Goal: Transaction & Acquisition: Book appointment/travel/reservation

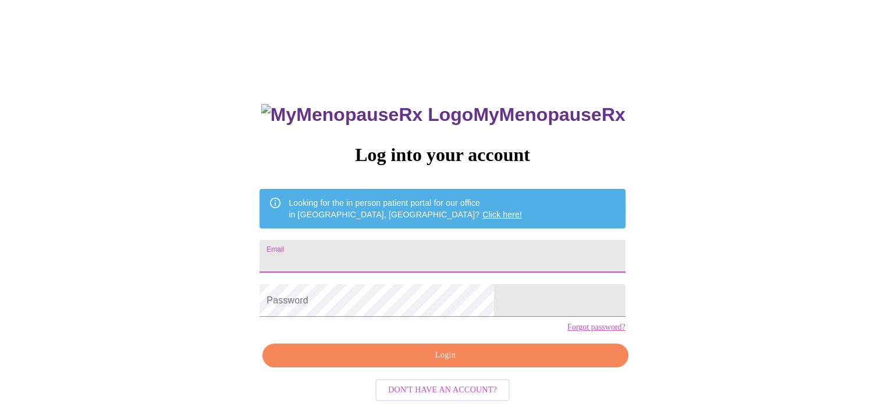
click at [362, 256] on input "Email" at bounding box center [441, 256] width 365 height 33
type input "[EMAIL_ADDRESS][DOMAIN_NAME]"
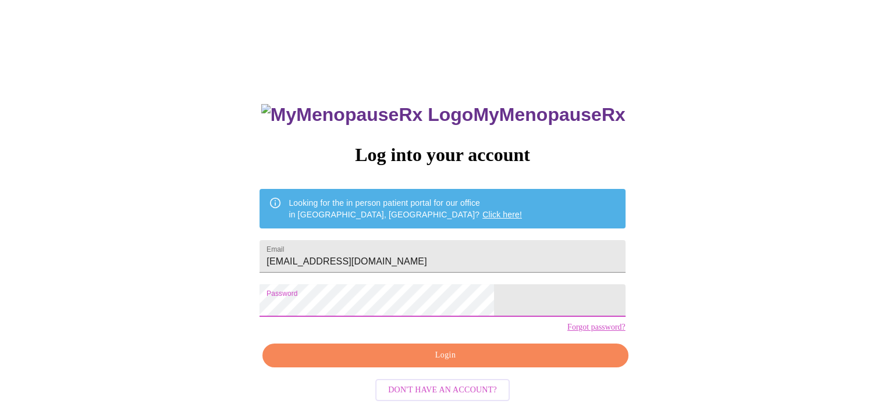
click at [438, 363] on span "Login" at bounding box center [445, 355] width 339 height 15
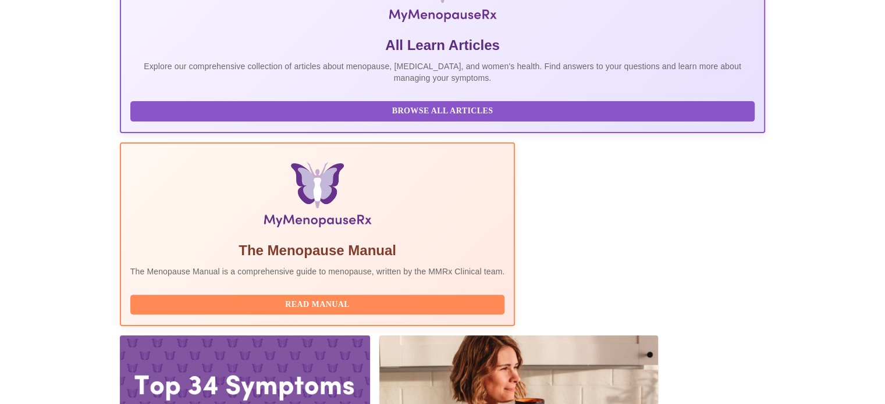
scroll to position [290, 0]
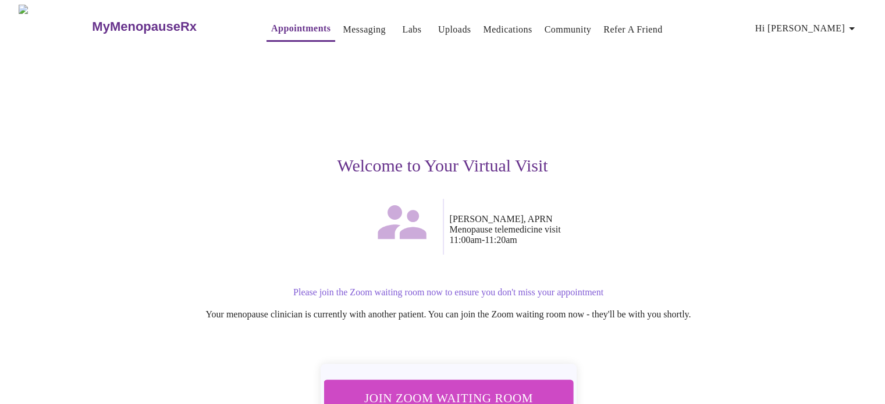
click at [444, 387] on span "Join Zoom Waiting Room" at bounding box center [448, 398] width 219 height 22
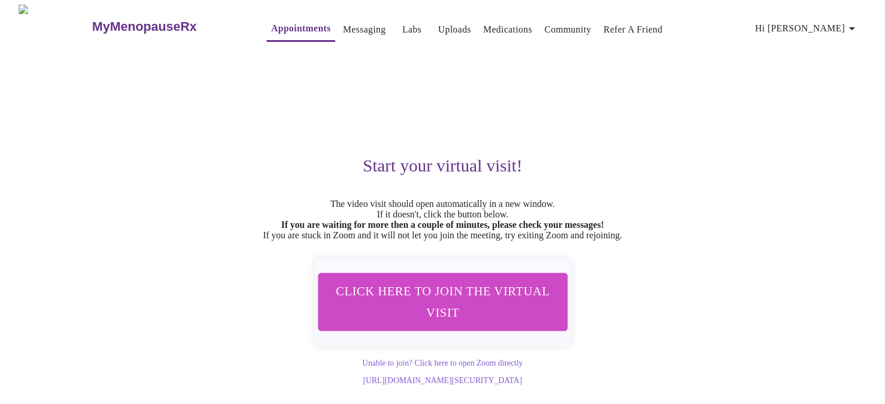
click at [272, 22] on link "Appointments" at bounding box center [300, 28] width 59 height 16
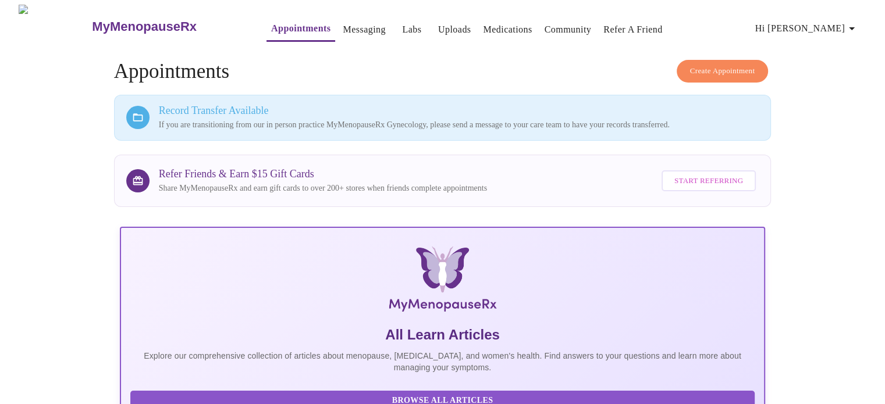
click at [714, 66] on span "Create Appointment" at bounding box center [722, 71] width 65 height 13
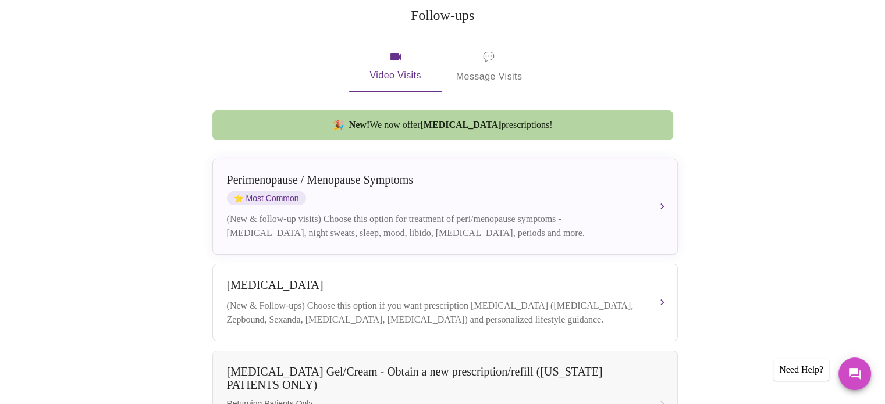
scroll to position [174, 0]
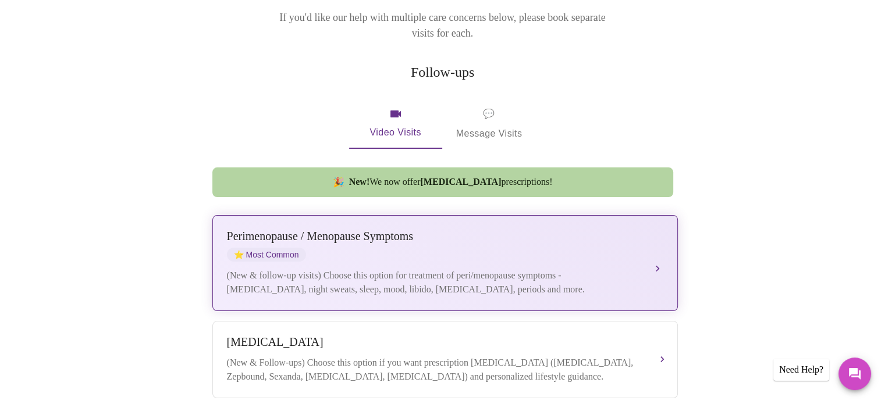
click at [320, 247] on div "[MEDICAL_DATA] / Menopause Symptoms ⭐ Most Common (New & follow-up visits) Choo…" at bounding box center [445, 263] width 436 height 67
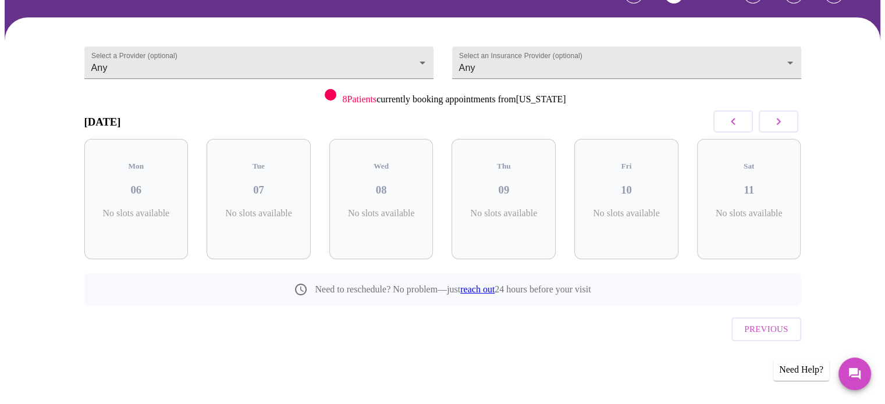
scroll to position [52, 0]
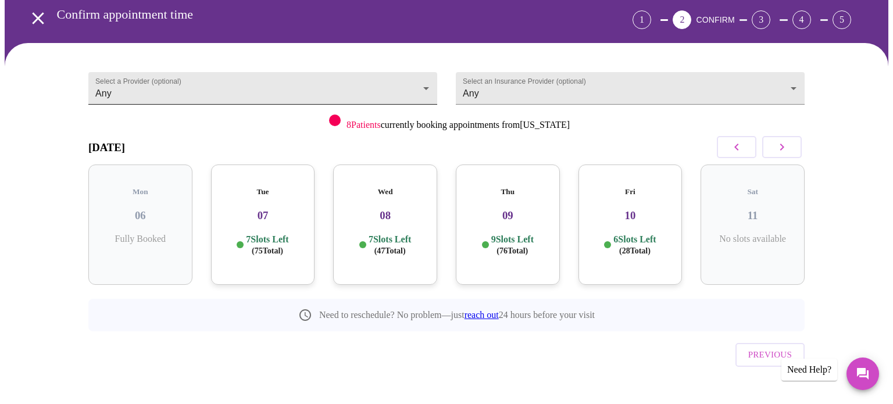
click at [194, 87] on body "MyMenopauseRx Appointments Messaging Labs Uploads Medications Community Refer a…" at bounding box center [447, 189] width 884 height 472
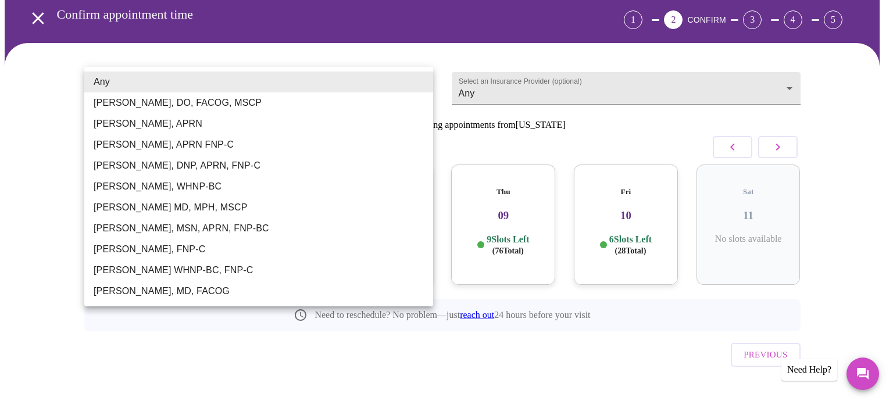
click at [186, 123] on li "[PERSON_NAME], APRN" at bounding box center [258, 123] width 349 height 21
type input "[PERSON_NAME], APRN"
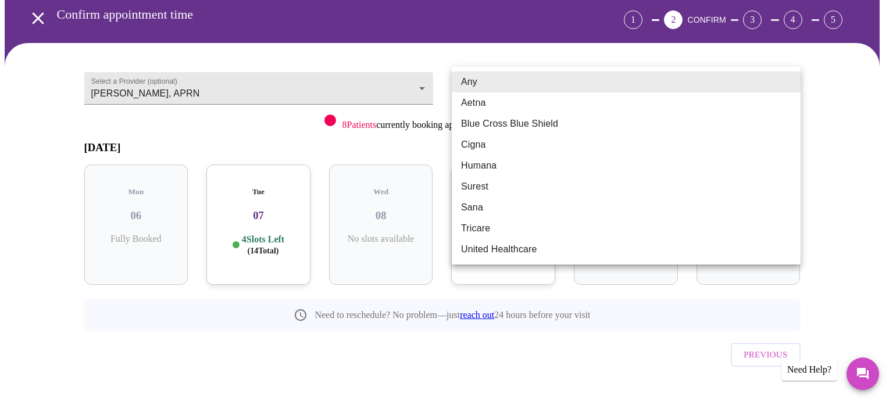
click at [539, 81] on body "MyMenopauseRx Appointments Messaging Labs Uploads Medications Community Refer a…" at bounding box center [447, 189] width 884 height 472
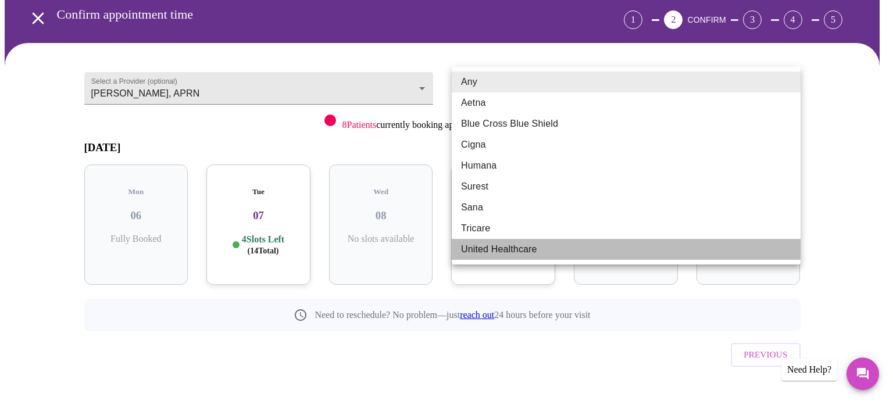
click at [509, 252] on li "United Healthcare" at bounding box center [626, 249] width 349 height 21
type input "United Healthcare"
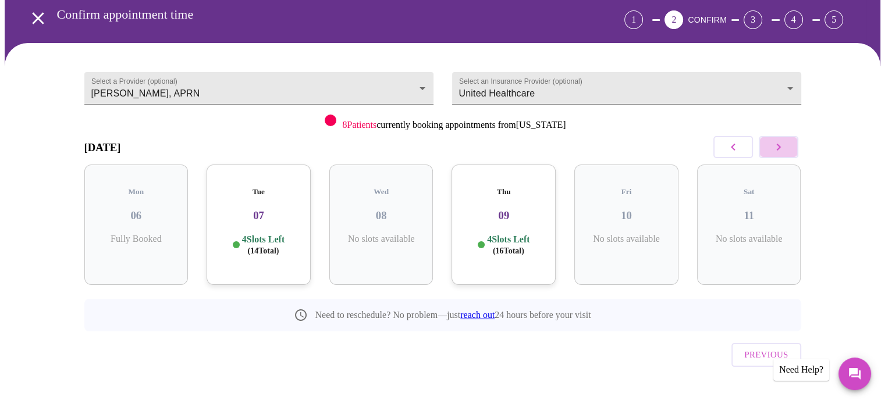
click at [777, 145] on icon "button" at bounding box center [778, 147] width 14 height 14
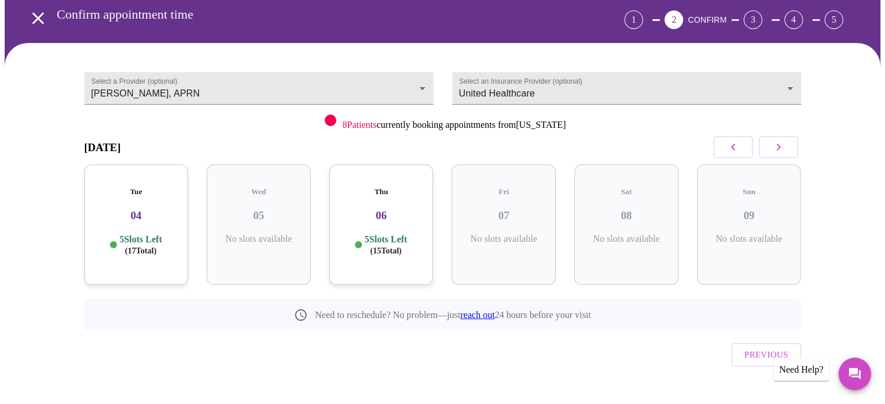
click at [777, 145] on icon "button" at bounding box center [778, 147] width 14 height 14
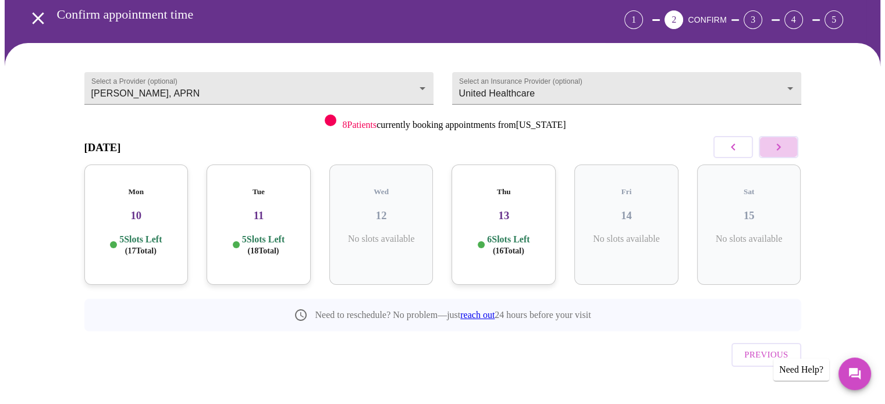
click at [777, 145] on icon "button" at bounding box center [778, 147] width 14 height 14
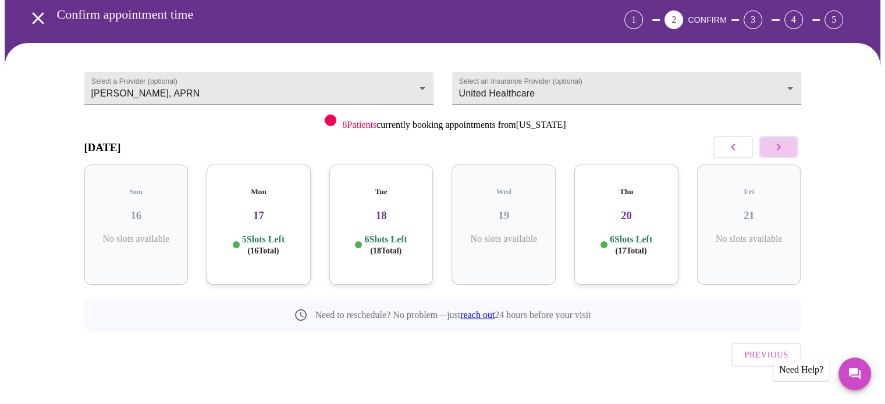
click at [777, 145] on icon "button" at bounding box center [778, 147] width 14 height 14
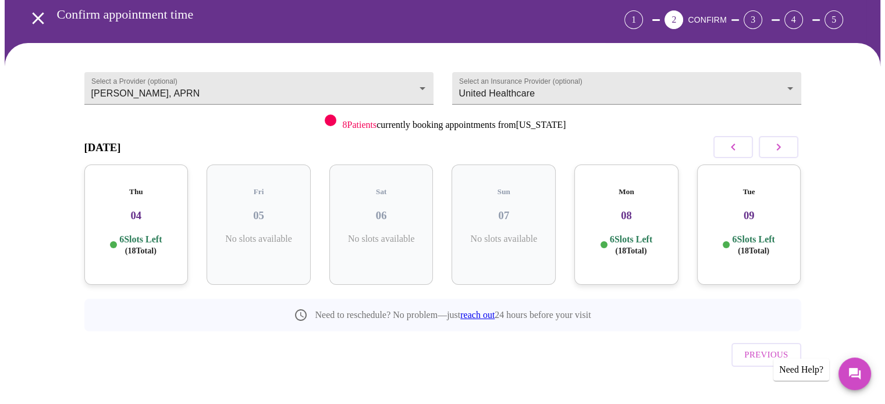
click at [731, 144] on icon "button" at bounding box center [733, 147] width 14 height 14
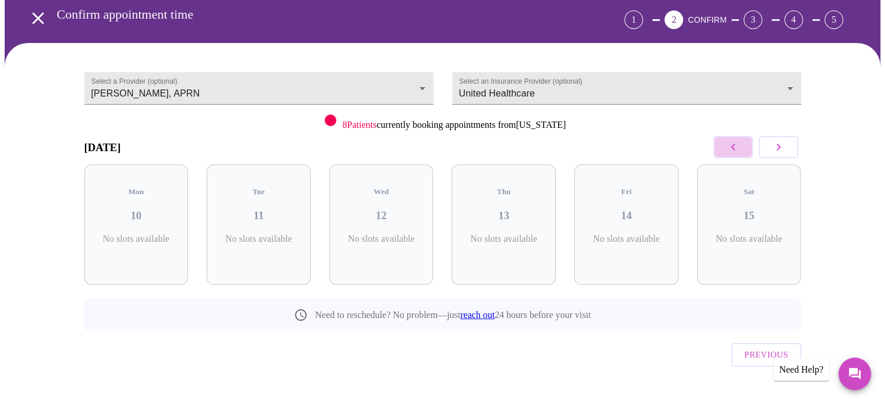
click at [731, 144] on icon "button" at bounding box center [733, 147] width 14 height 14
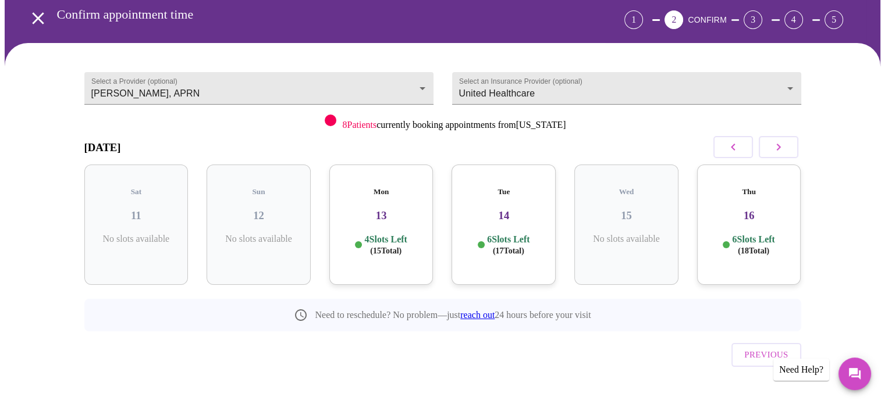
click at [731, 144] on icon "button" at bounding box center [733, 147] width 14 height 14
click at [782, 144] on icon "button" at bounding box center [778, 147] width 14 height 14
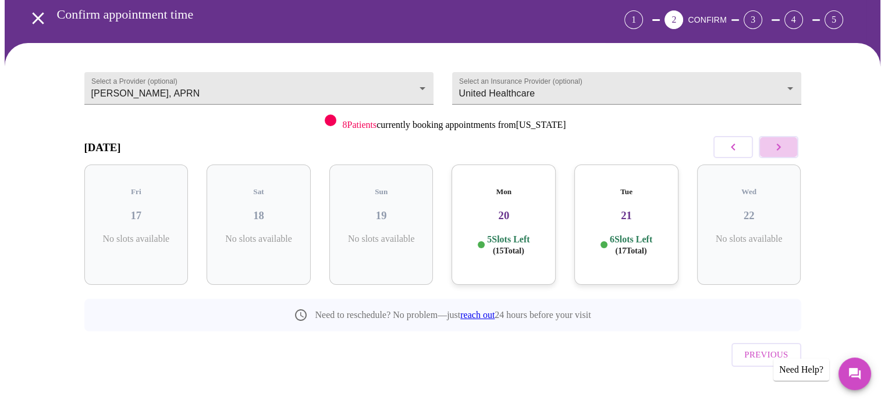
click at [782, 144] on icon "button" at bounding box center [778, 147] width 14 height 14
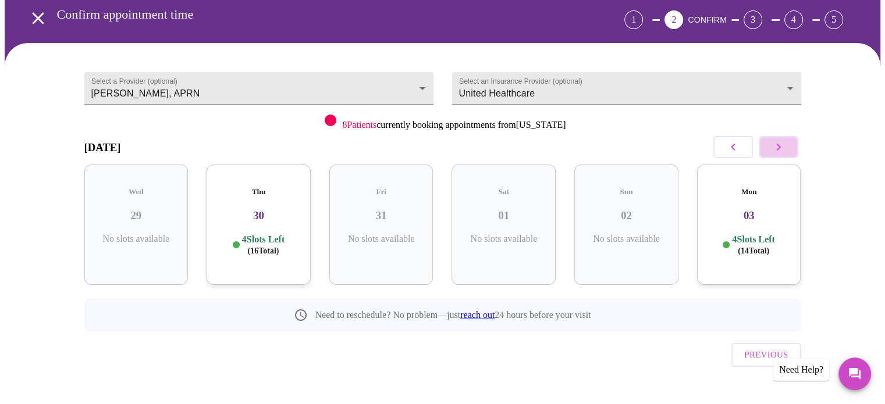
click at [782, 144] on icon "button" at bounding box center [778, 147] width 14 height 14
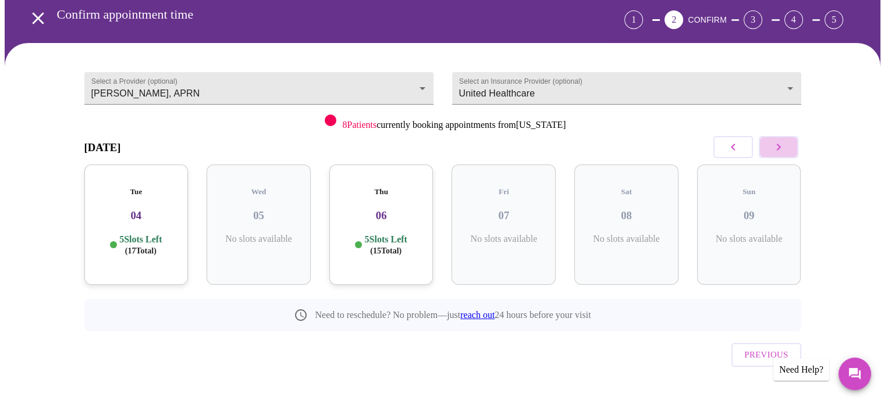
click at [782, 144] on icon "button" at bounding box center [778, 147] width 14 height 14
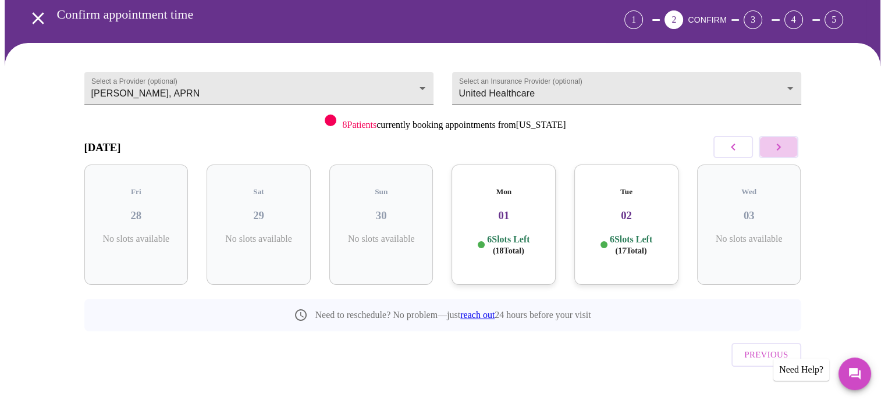
click at [782, 144] on icon "button" at bounding box center [778, 147] width 14 height 14
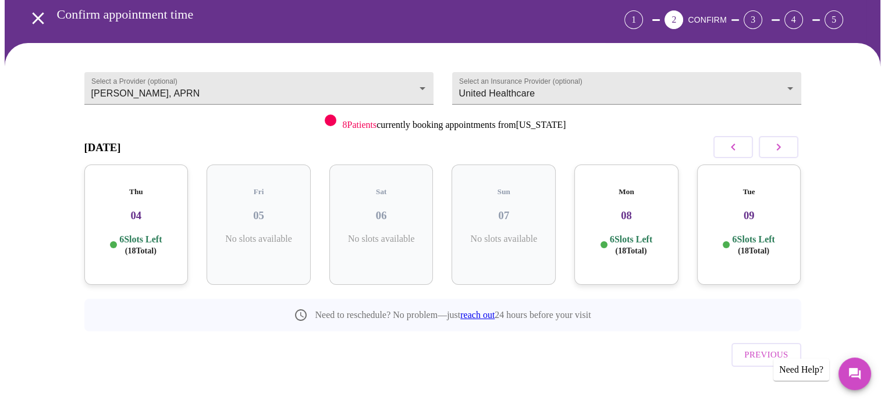
click at [775, 144] on icon "button" at bounding box center [778, 147] width 14 height 14
click at [744, 218] on div "Mon 15 6 Slots Left ( 18 Total)" at bounding box center [749, 225] width 104 height 120
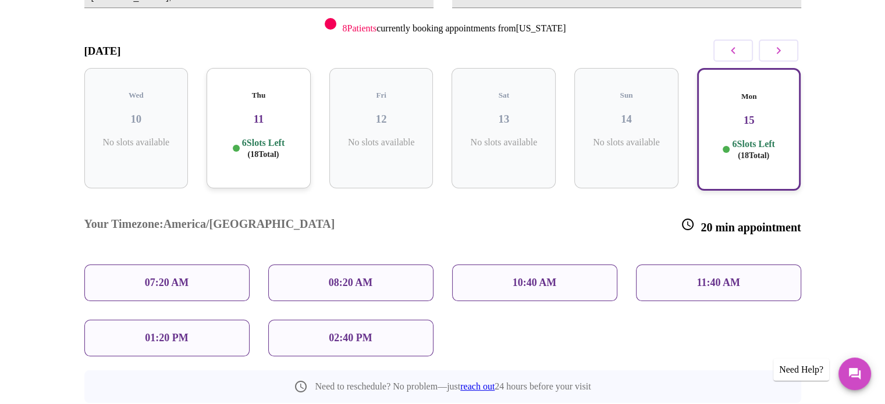
scroll to position [147, 0]
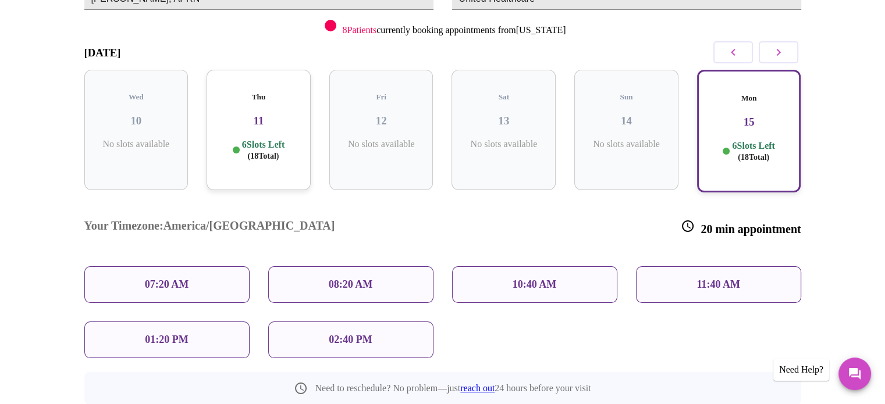
click at [519, 279] on p "10:40 AM" at bounding box center [534, 285] width 44 height 12
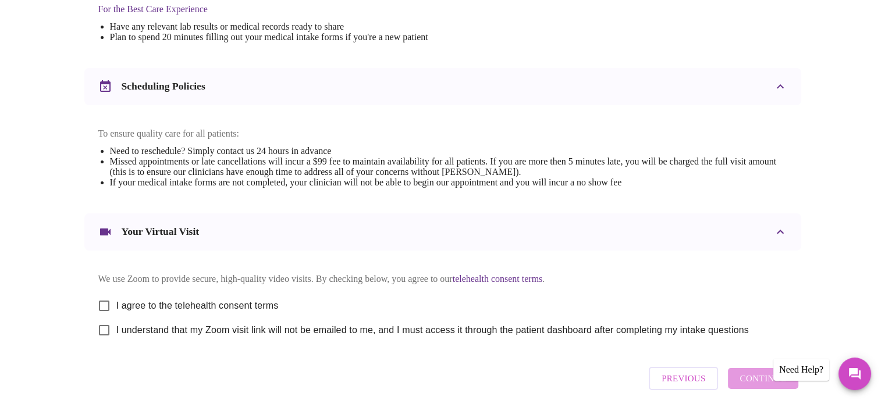
scroll to position [380, 0]
click at [100, 311] on input "I agree to the telehealth consent terms" at bounding box center [104, 304] width 24 height 24
checkbox input "true"
click at [105, 339] on input "I understand that my Zoom visit link will not be emailed to me, and I must acce…" at bounding box center [104, 328] width 24 height 24
checkbox input "true"
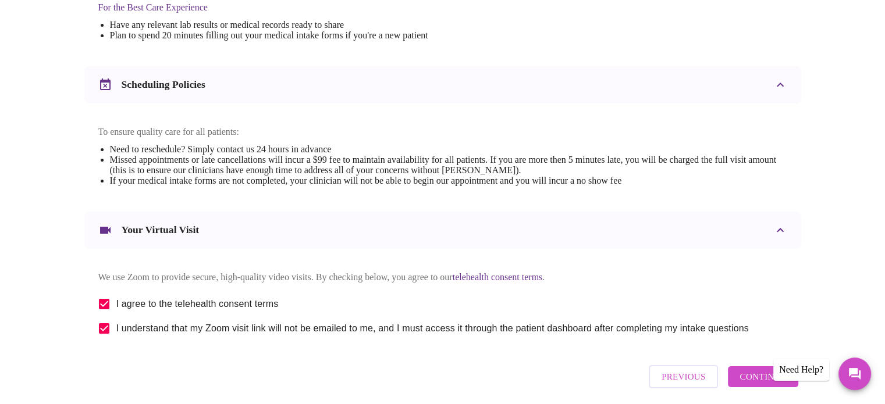
click at [774, 384] on span "Continue" at bounding box center [762, 376] width 47 height 15
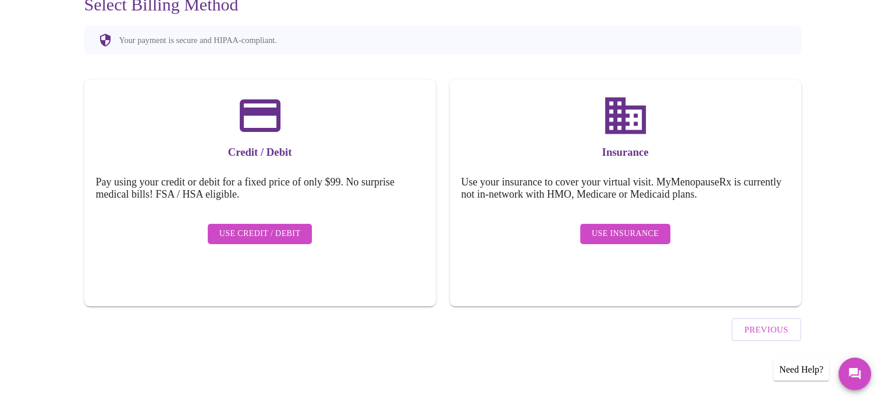
scroll to position [90, 0]
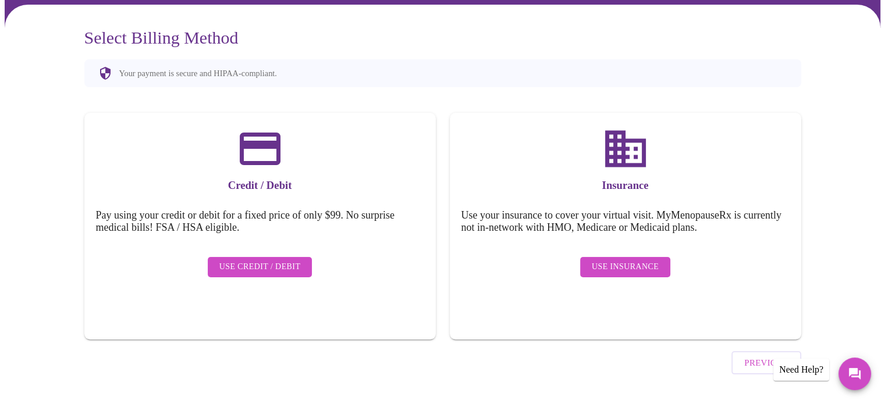
click at [246, 260] on span "Use Credit / Debit" at bounding box center [259, 267] width 81 height 15
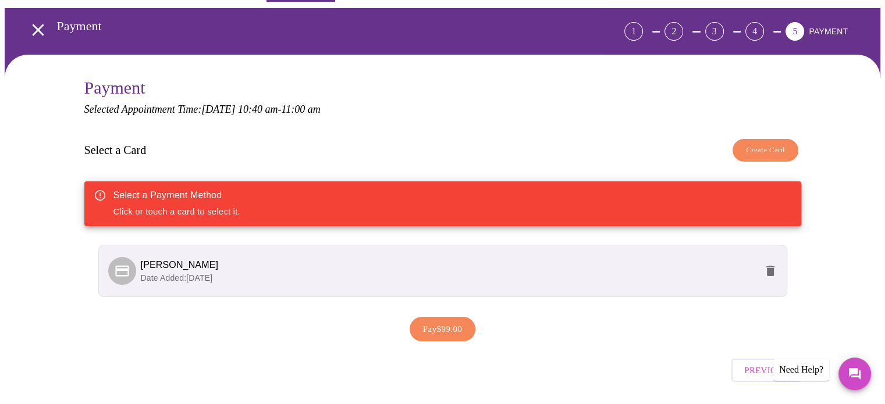
scroll to position [58, 0]
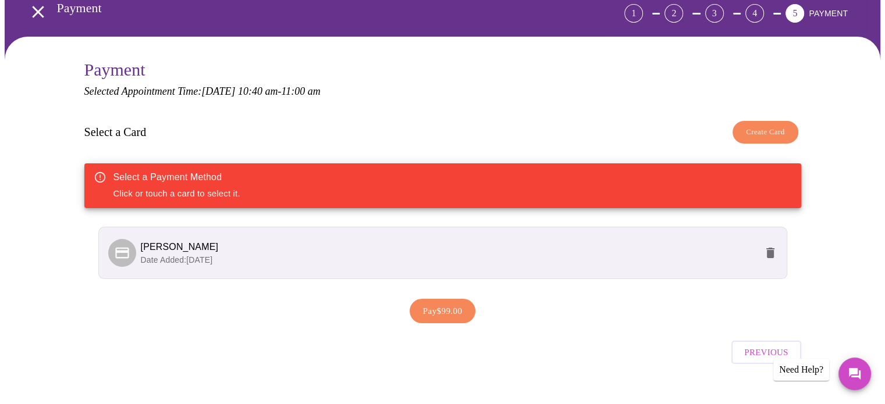
click at [166, 255] on span "Date Added: [DATE]" at bounding box center [177, 259] width 72 height 9
click at [172, 247] on span "[PERSON_NAME]" at bounding box center [180, 247] width 78 height 10
click at [123, 248] on icon at bounding box center [121, 252] width 13 height 11
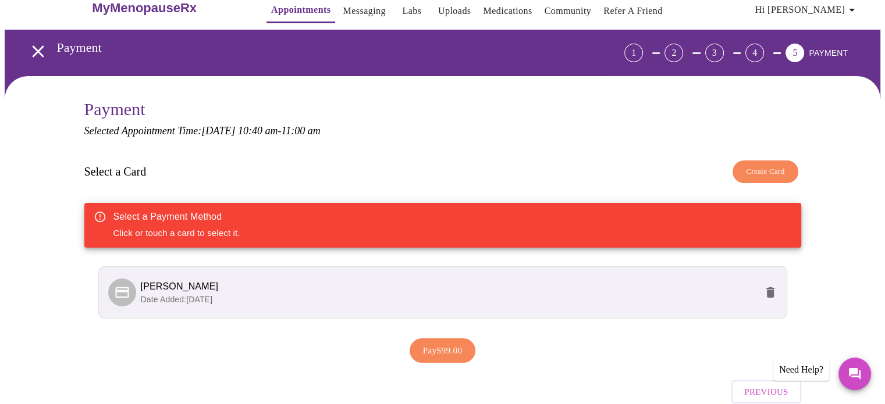
scroll to position [0, 0]
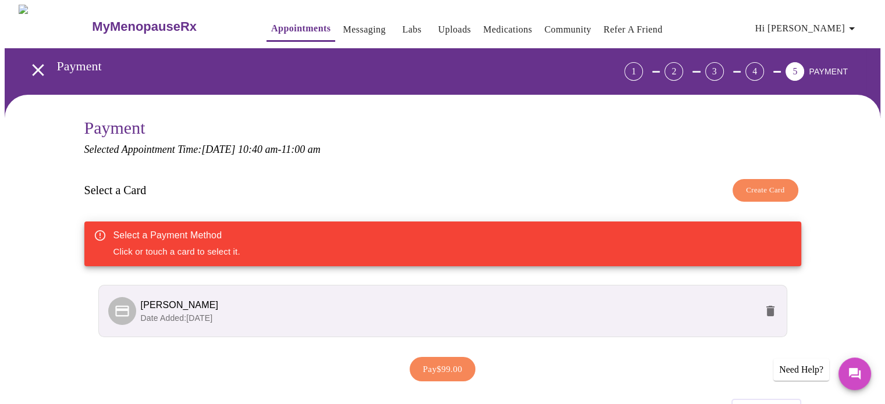
click at [832, 23] on span "Hi [PERSON_NAME]" at bounding box center [807, 28] width 104 height 16
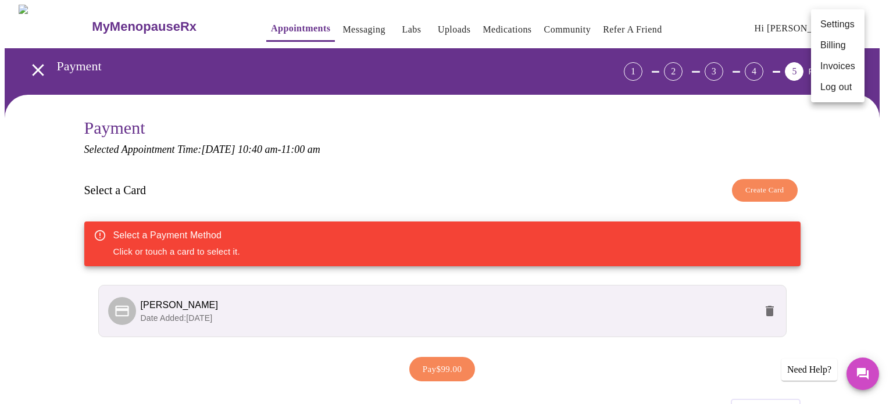
click at [434, 366] on div at bounding box center [446, 202] width 893 height 404
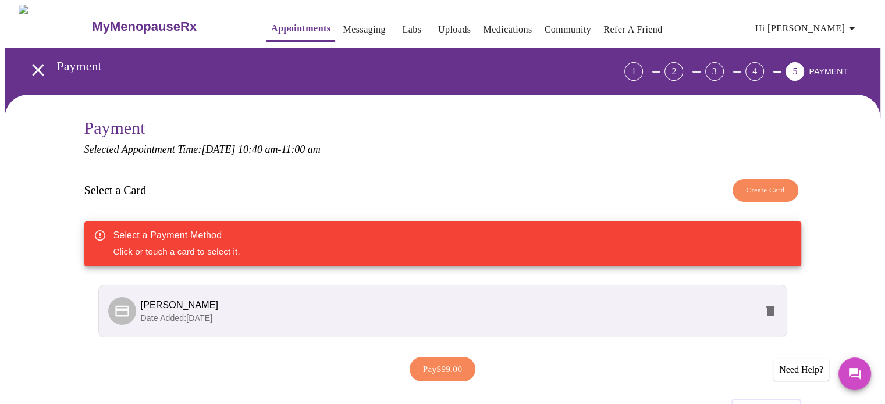
click at [288, 312] on p "Date Added: [DATE]" at bounding box center [448, 318] width 615 height 12
click at [123, 309] on icon at bounding box center [121, 310] width 13 height 11
click at [123, 305] on icon at bounding box center [122, 311] width 16 height 16
click at [428, 370] on span "Pay $99.00" at bounding box center [443, 369] width 40 height 15
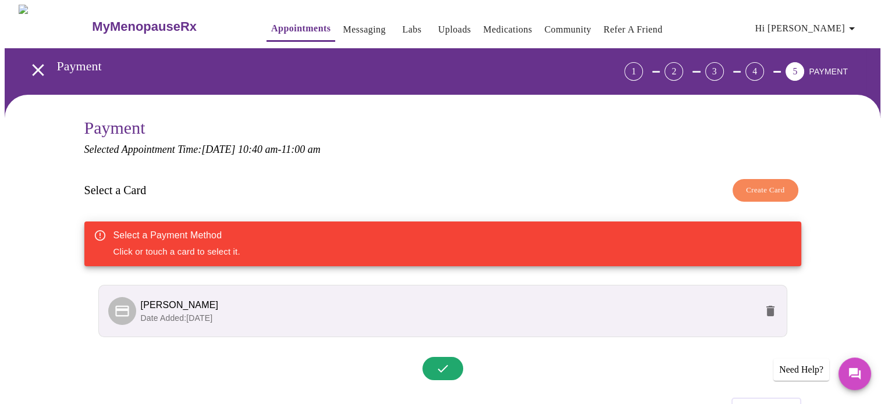
scroll to position [3, 0]
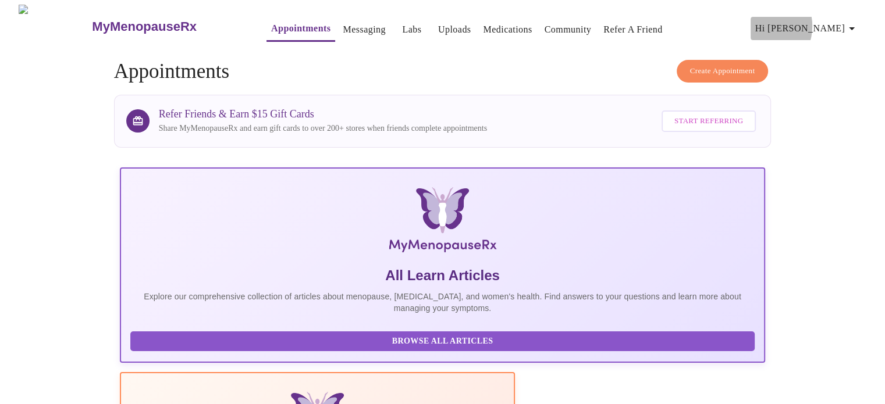
click at [820, 22] on span "Hi [PERSON_NAME]" at bounding box center [807, 28] width 104 height 16
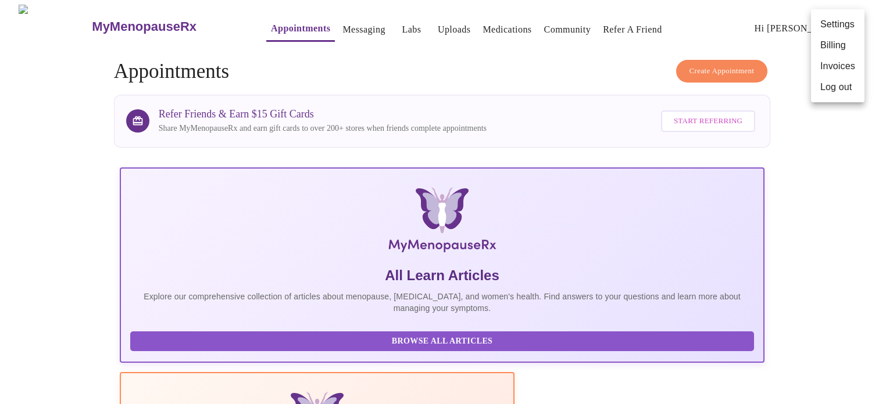
click at [829, 66] on li "Invoices" at bounding box center [838, 66] width 54 height 21
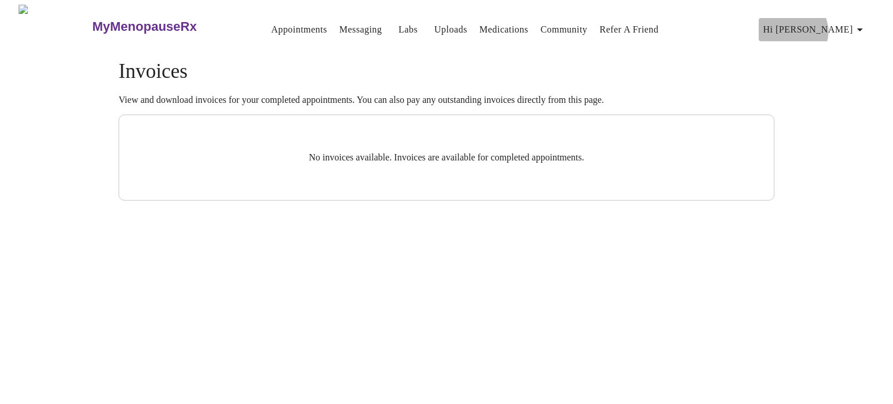
click at [850, 27] on span "Hi [PERSON_NAME]" at bounding box center [816, 30] width 104 height 16
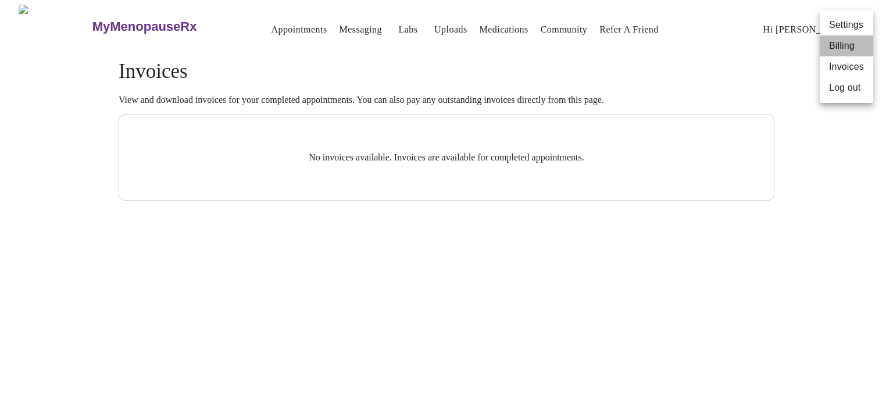
click at [840, 46] on li "Billing" at bounding box center [847, 45] width 54 height 21
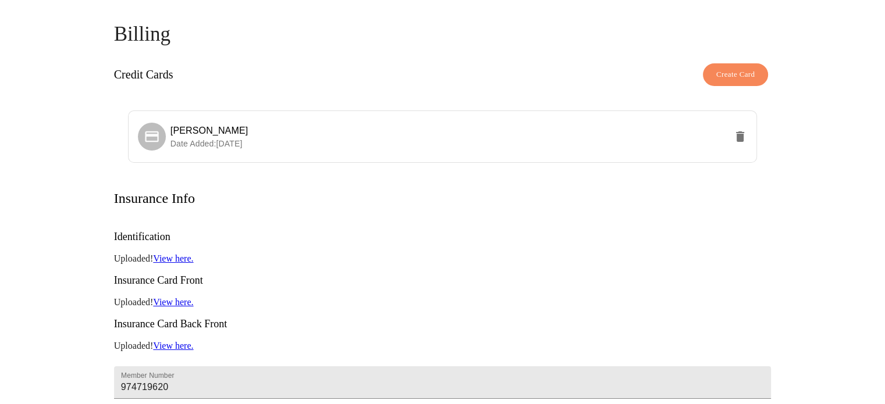
scroll to position [58, 0]
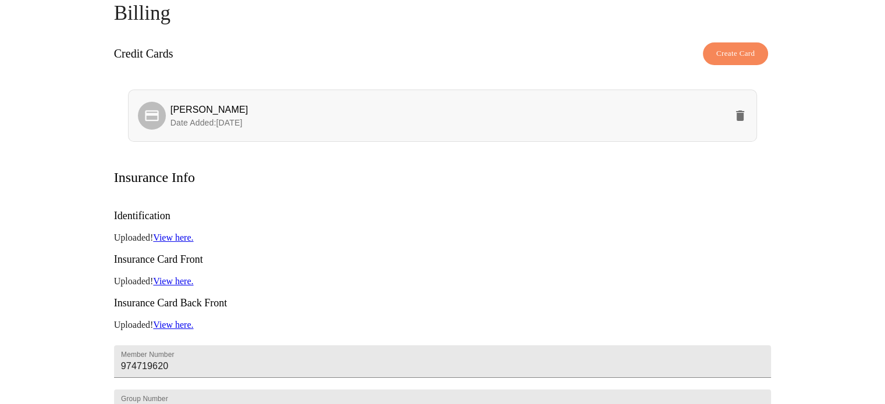
click at [149, 113] on icon at bounding box center [152, 116] width 16 height 16
click at [157, 102] on div at bounding box center [152, 116] width 28 height 28
click at [575, 105] on span "[PERSON_NAME]" at bounding box center [448, 110] width 556 height 14
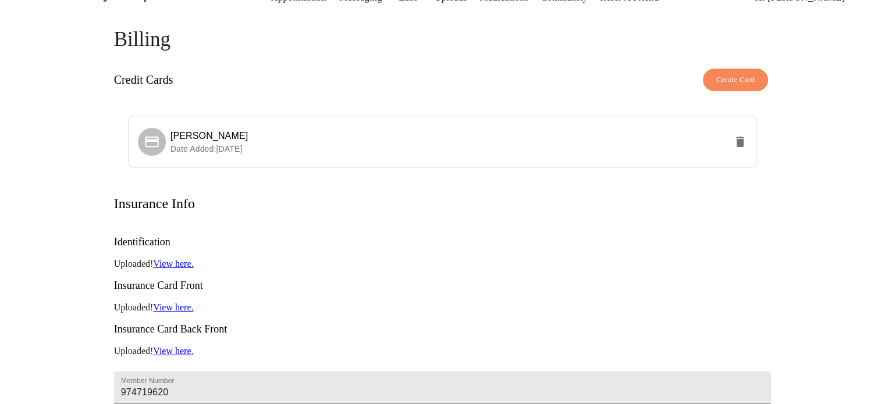
scroll to position [0, 0]
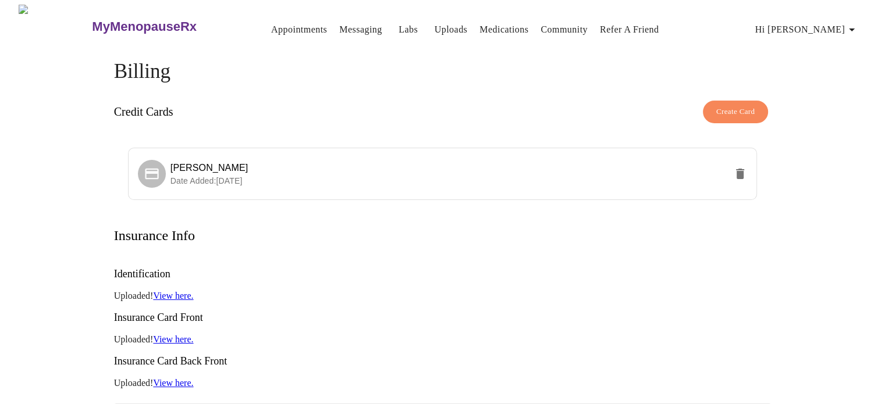
click at [102, 23] on h3 "MyMenopauseRx" at bounding box center [144, 26] width 105 height 15
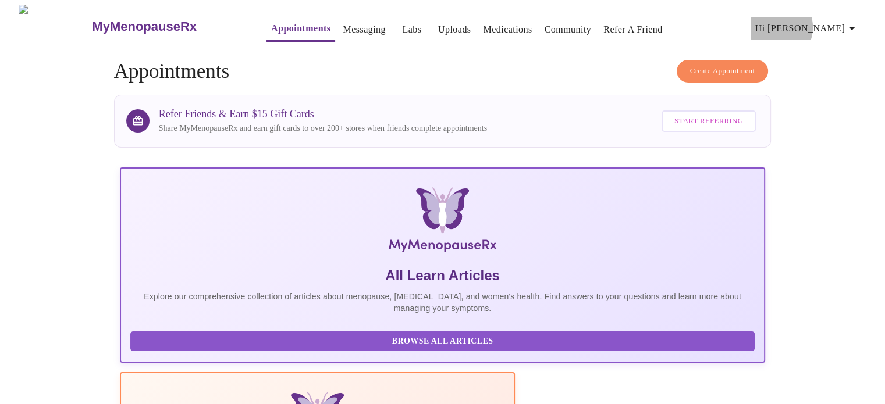
click at [832, 23] on span "Hi [PERSON_NAME]" at bounding box center [807, 28] width 104 height 16
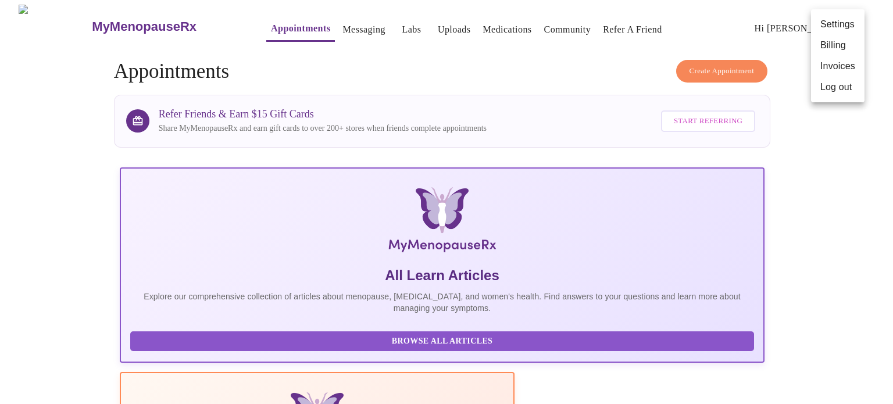
click at [838, 44] on li "Billing" at bounding box center [838, 45] width 54 height 21
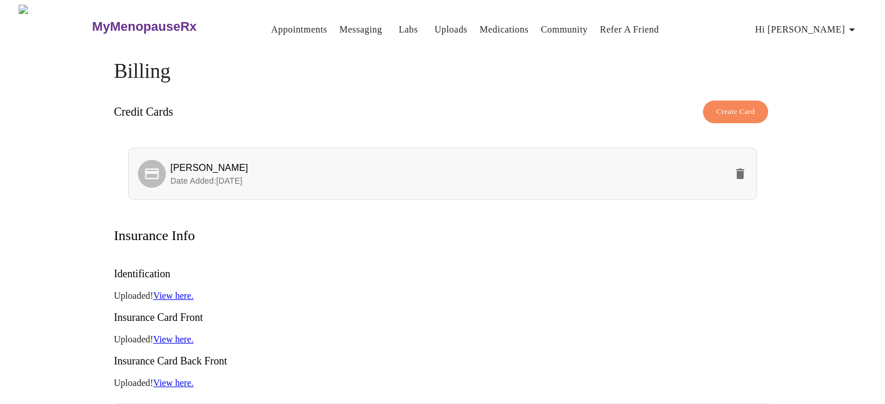
click at [742, 170] on icon "delete" at bounding box center [740, 174] width 8 height 10
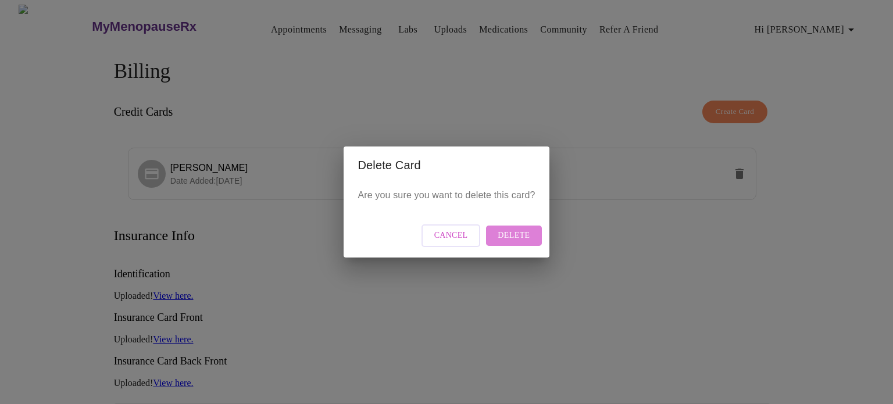
click at [529, 232] on button "Delete" at bounding box center [513, 236] width 55 height 20
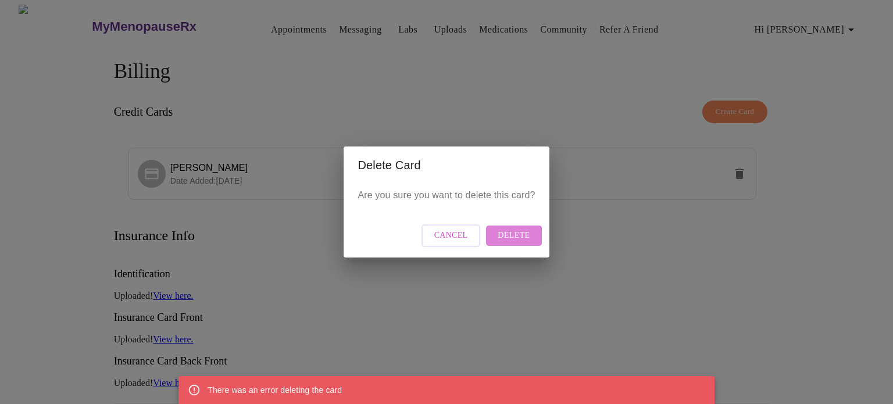
click at [510, 237] on span "Delete" at bounding box center [514, 236] width 32 height 15
click at [732, 106] on div "Delete Card Are you sure you want to delete this card? Cancel Delete" at bounding box center [446, 202] width 893 height 404
click at [457, 232] on span "Cancel" at bounding box center [451, 236] width 34 height 15
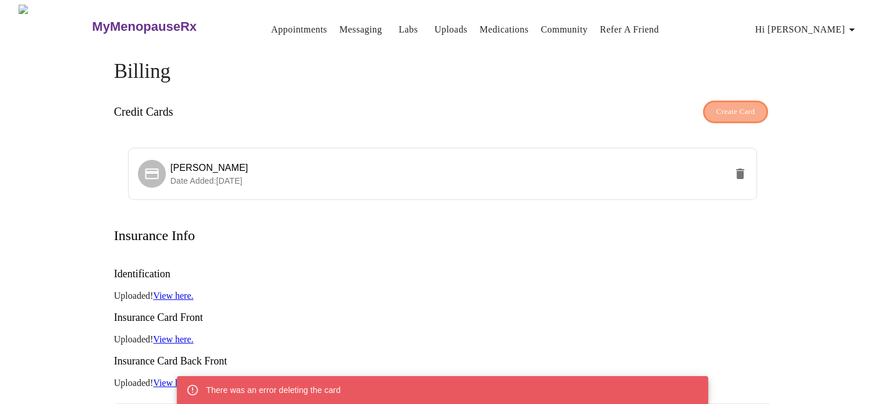
click at [716, 105] on span "Create Card" at bounding box center [735, 111] width 39 height 13
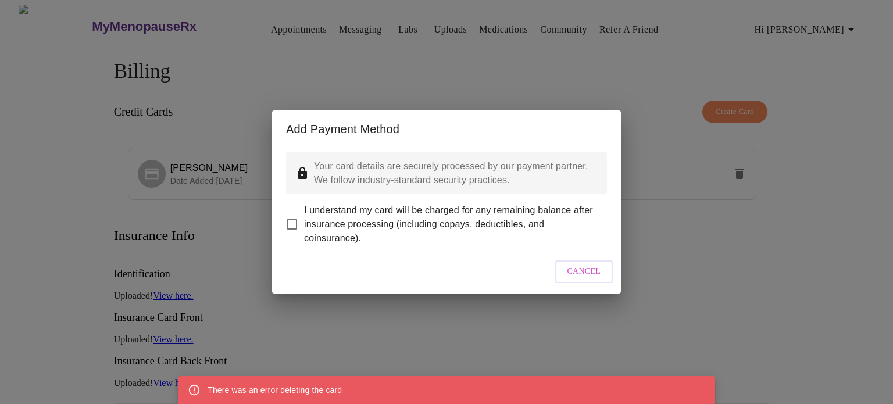
click at [293, 216] on input "I understand my card will be charged for any remaining balance after insurance …" at bounding box center [292, 224] width 24 height 24
checkbox input "true"
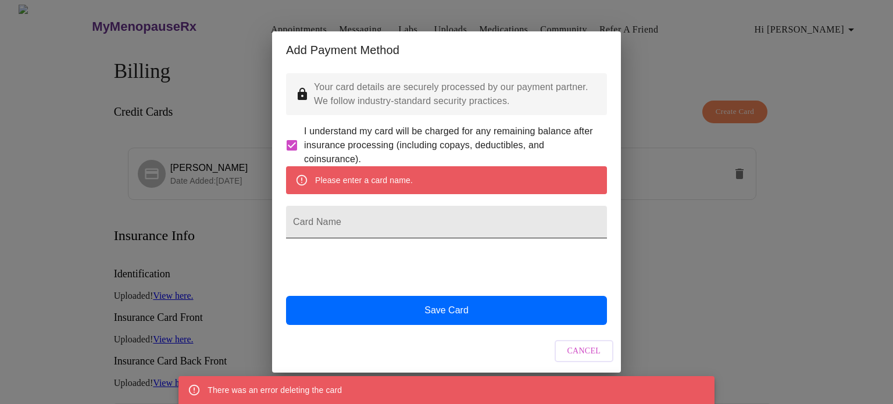
click at [308, 225] on input "Card Name" at bounding box center [446, 222] width 321 height 33
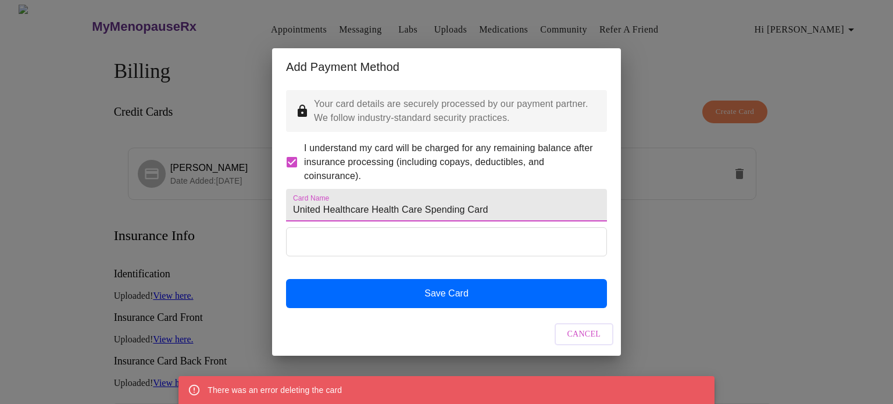
type input "United Healthcare Health Care Spending Card"
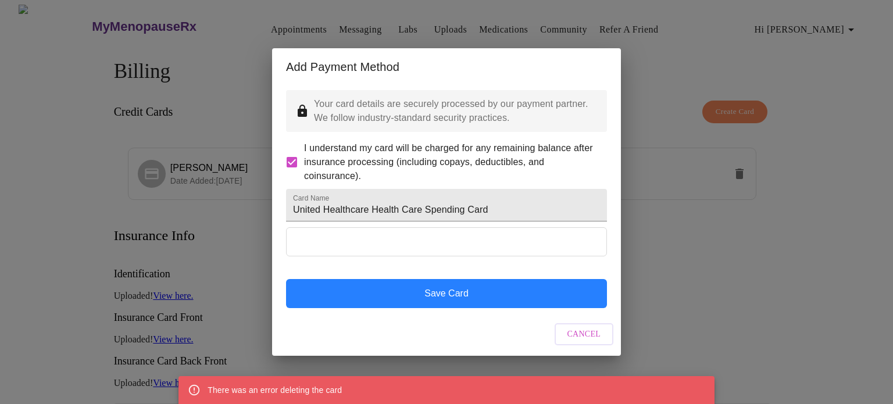
click at [439, 308] on button "Save Card" at bounding box center [446, 293] width 321 height 29
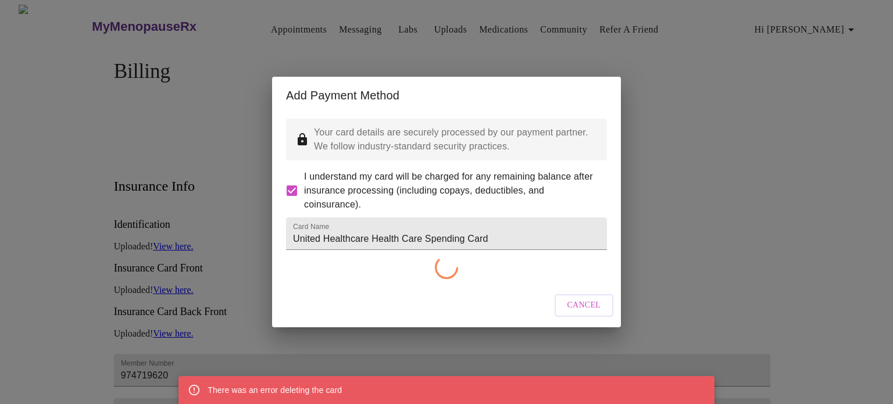
checkbox input "false"
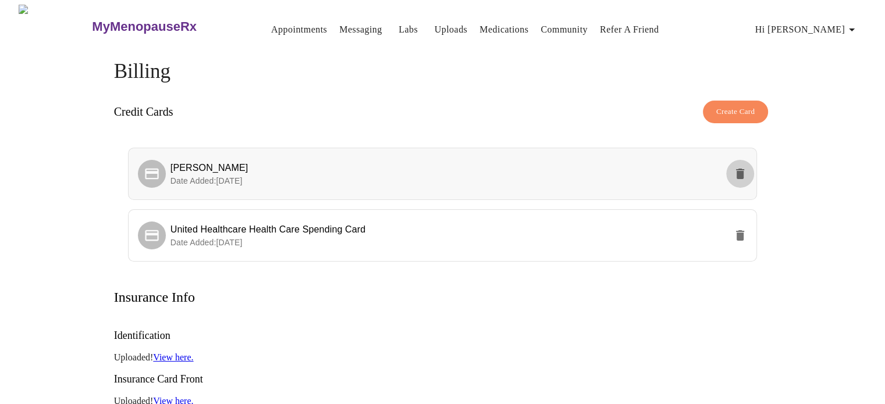
click at [737, 169] on icon "delete" at bounding box center [740, 174] width 8 height 10
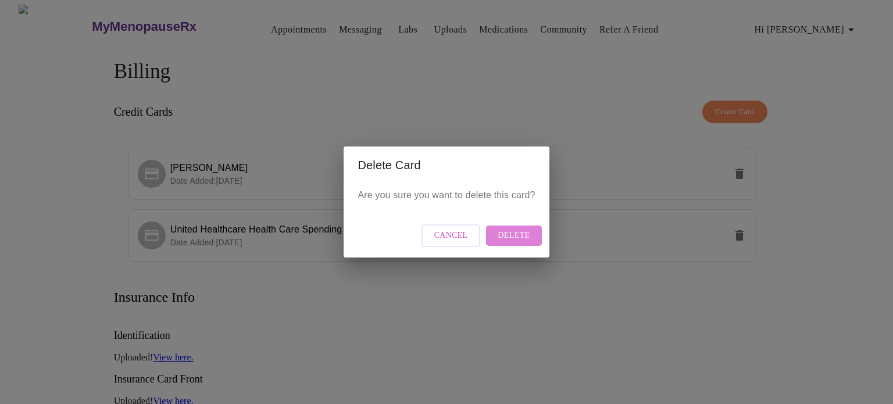
click at [519, 233] on span "Delete" at bounding box center [514, 236] width 32 height 15
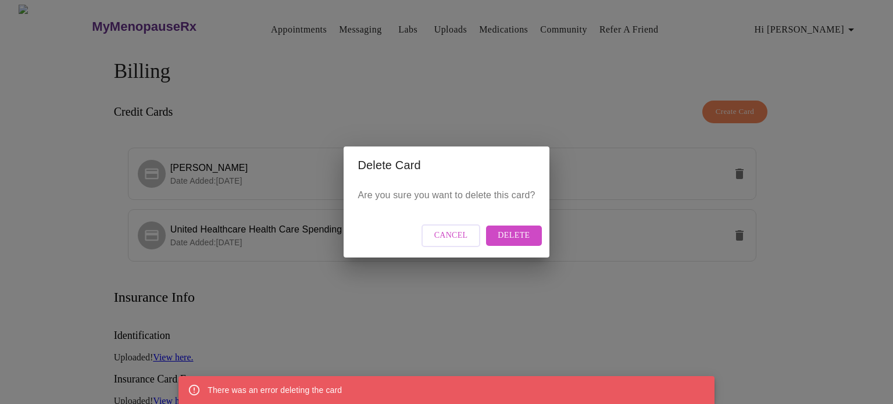
click at [803, 238] on div "Delete Card Are you sure you want to delete this card? Cancel Delete" at bounding box center [446, 202] width 893 height 404
click at [505, 234] on span "Delete" at bounding box center [514, 236] width 32 height 15
click at [444, 236] on span "Cancel" at bounding box center [451, 236] width 34 height 15
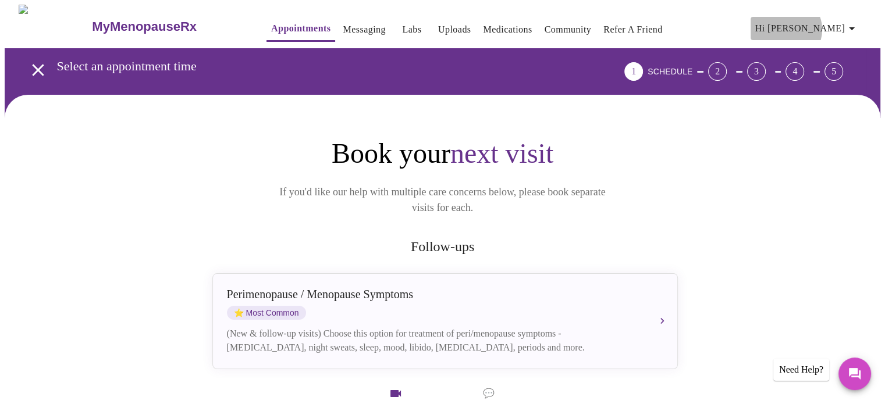
click at [842, 25] on span "Hi [PERSON_NAME]" at bounding box center [807, 28] width 104 height 16
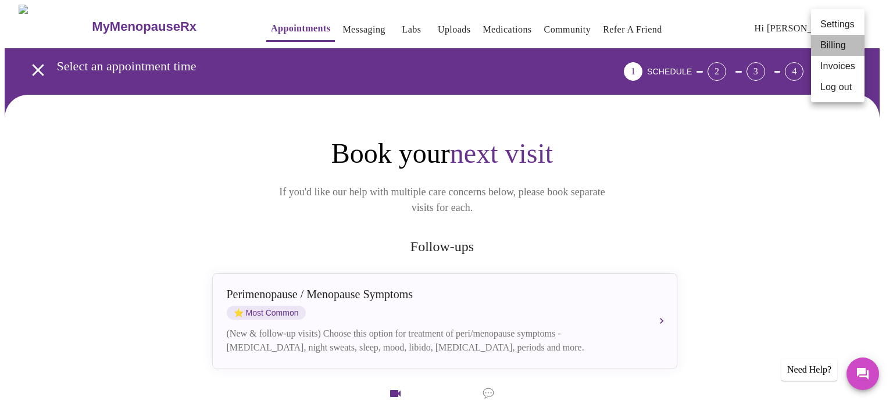
click at [833, 46] on li "Billing" at bounding box center [838, 45] width 54 height 21
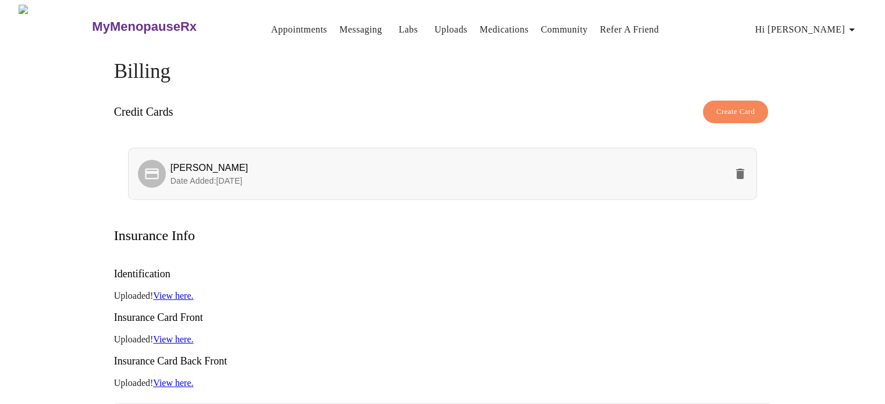
click at [196, 176] on span "Date Added: [DATE]" at bounding box center [206, 180] width 72 height 9
click at [154, 176] on icon at bounding box center [152, 174] width 16 height 16
click at [821, 23] on span "Hi [PERSON_NAME]" at bounding box center [807, 30] width 104 height 16
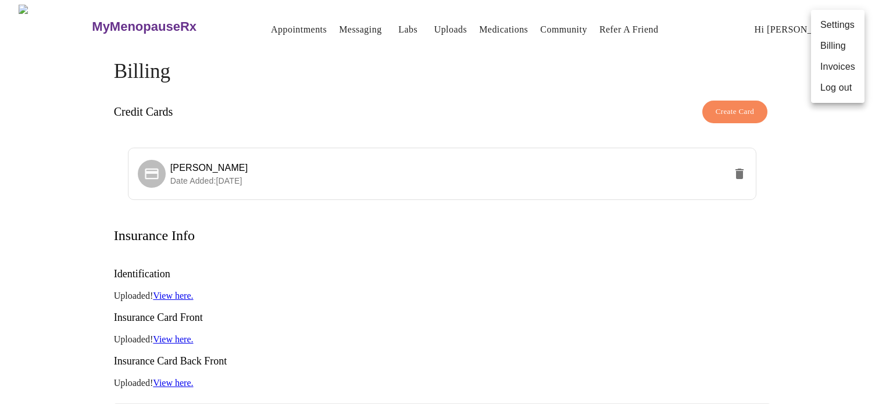
click at [730, 109] on div at bounding box center [446, 202] width 893 height 404
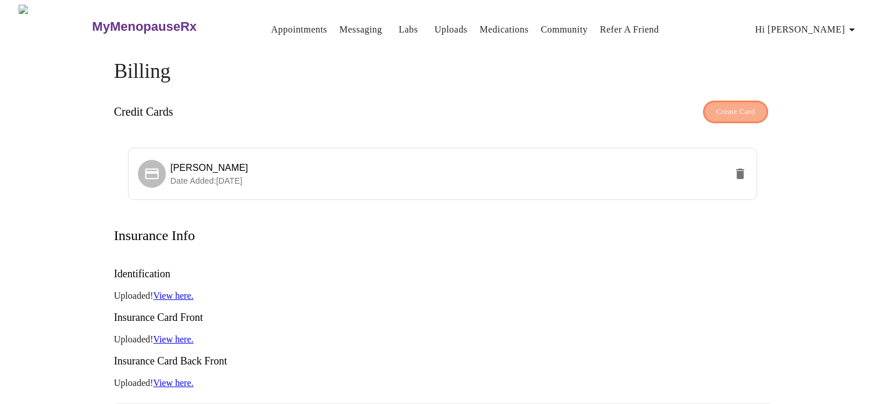
click at [726, 108] on span "Create Card" at bounding box center [735, 111] width 39 height 13
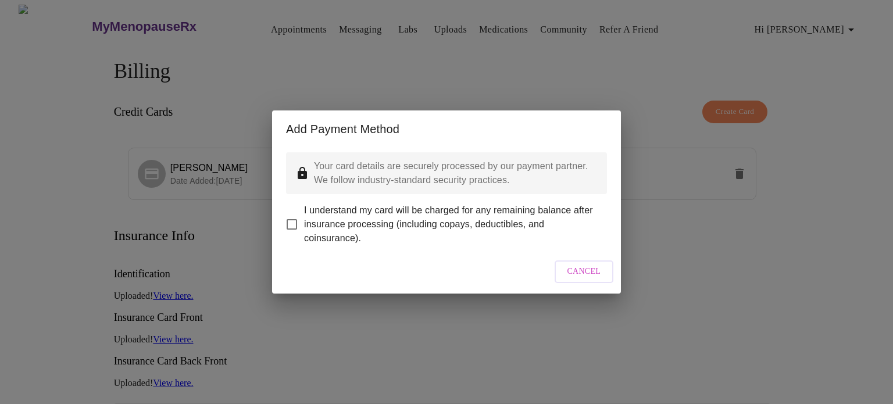
click at [291, 216] on input "I understand my card will be charged for any remaining balance after insurance …" at bounding box center [292, 224] width 24 height 24
checkbox input "true"
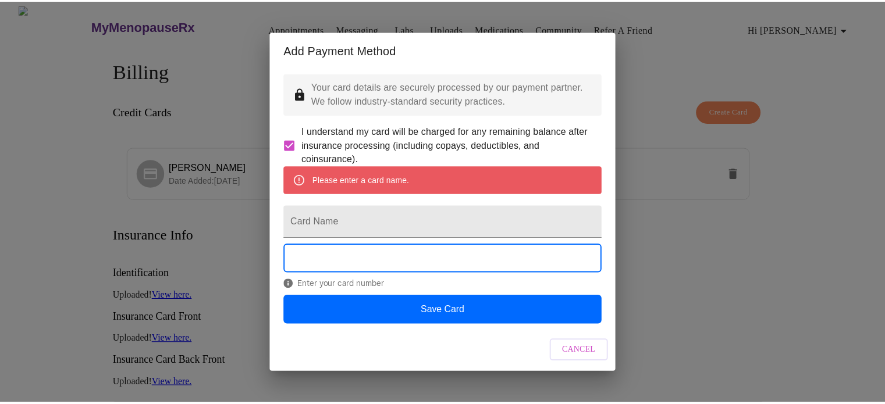
scroll to position [4, 0]
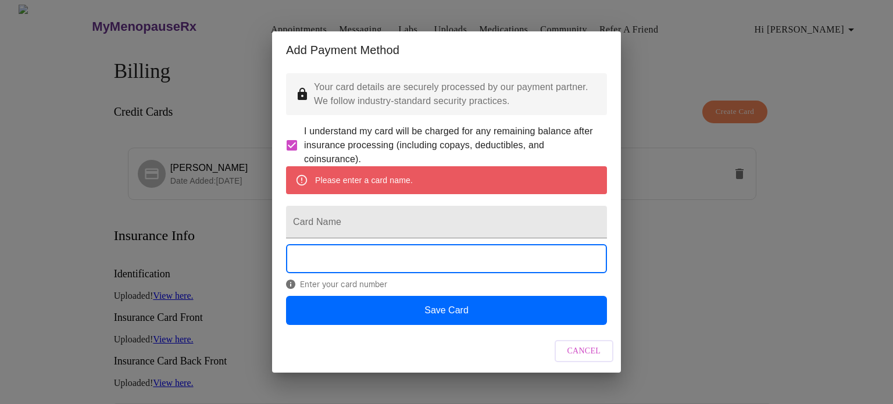
click at [581, 359] on span "Cancel" at bounding box center [585, 351] width 34 height 15
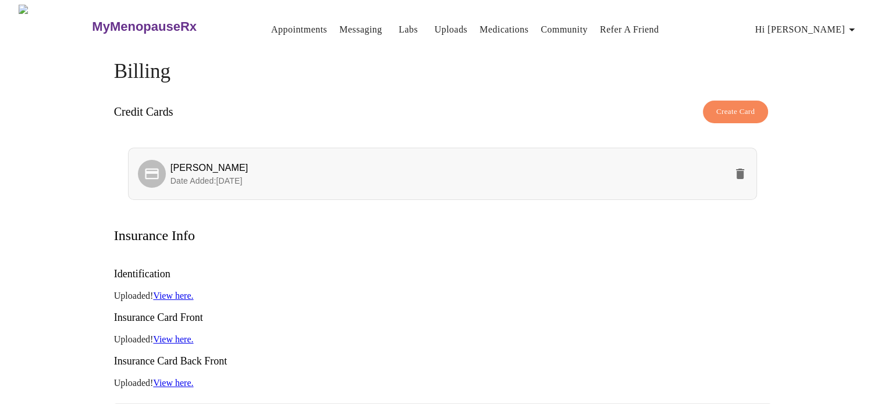
click at [498, 175] on p "Date Added: [DATE]" at bounding box center [448, 181] width 556 height 12
